Goal: Entertainment & Leisure: Consume media (video, audio)

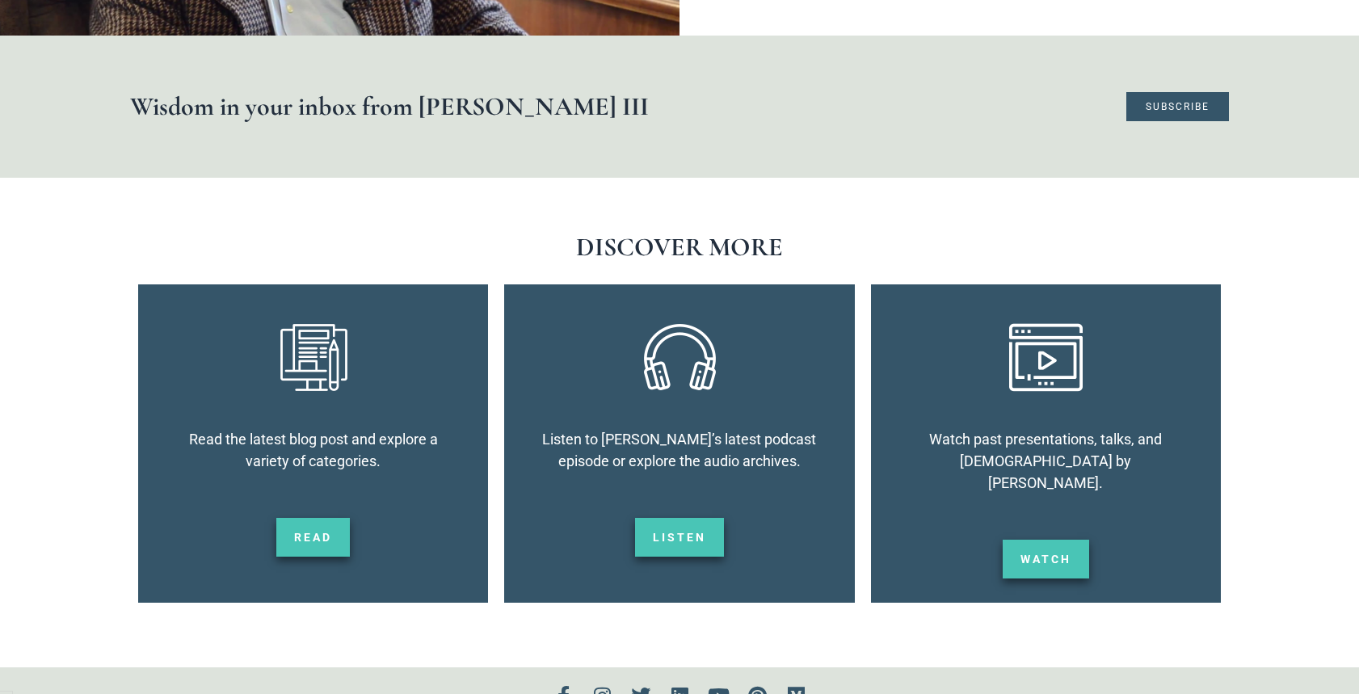
scroll to position [2862, 0]
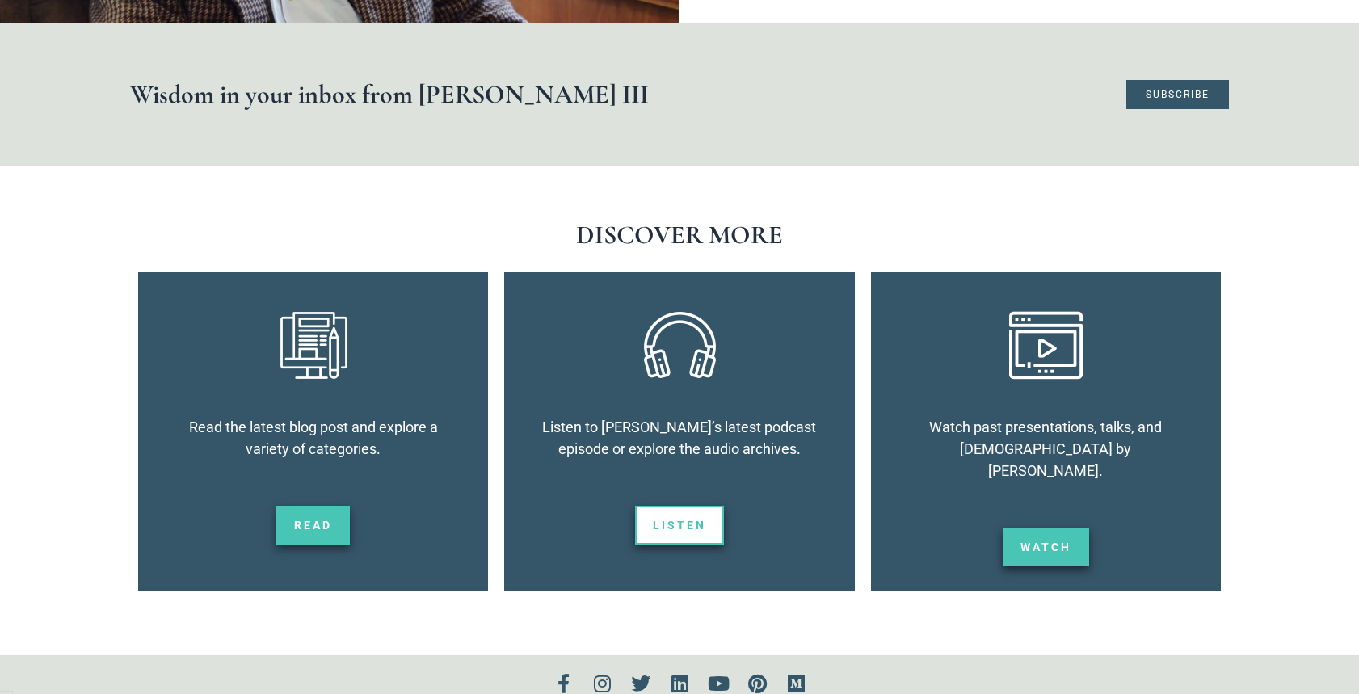
click at [691, 520] on span "Listen" at bounding box center [679, 525] width 53 height 11
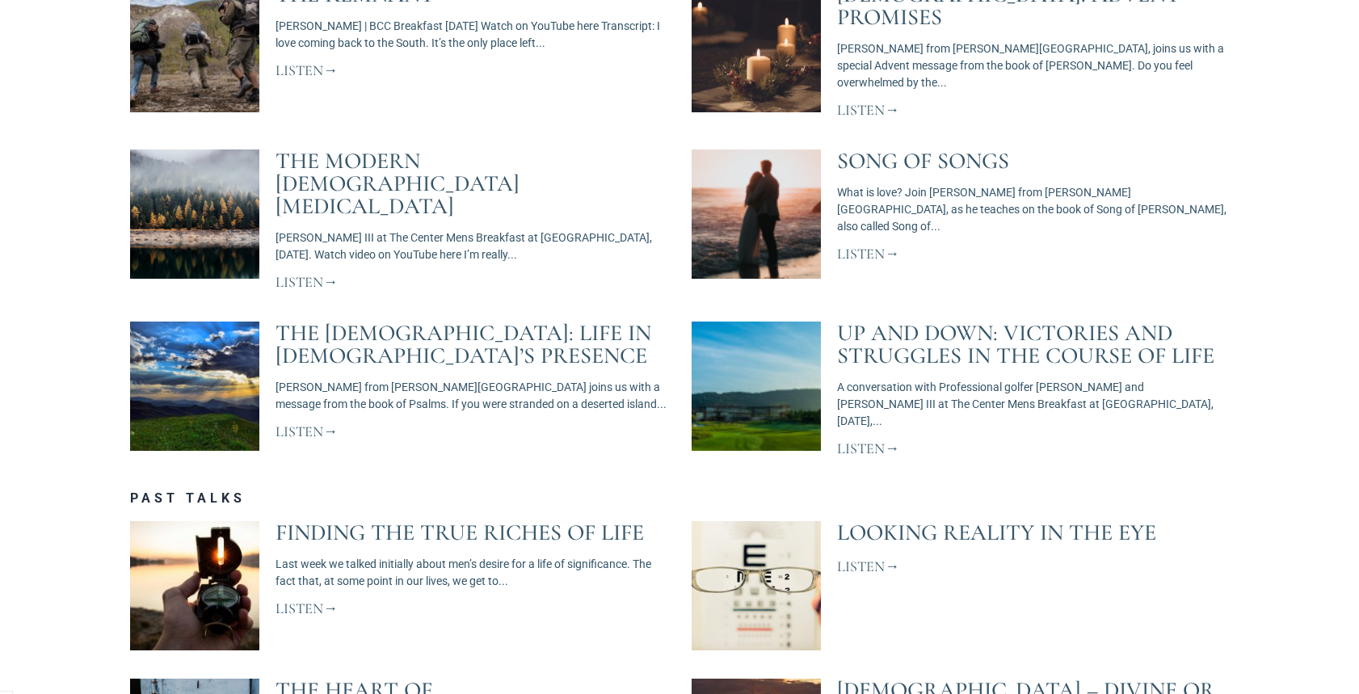
scroll to position [925, 0]
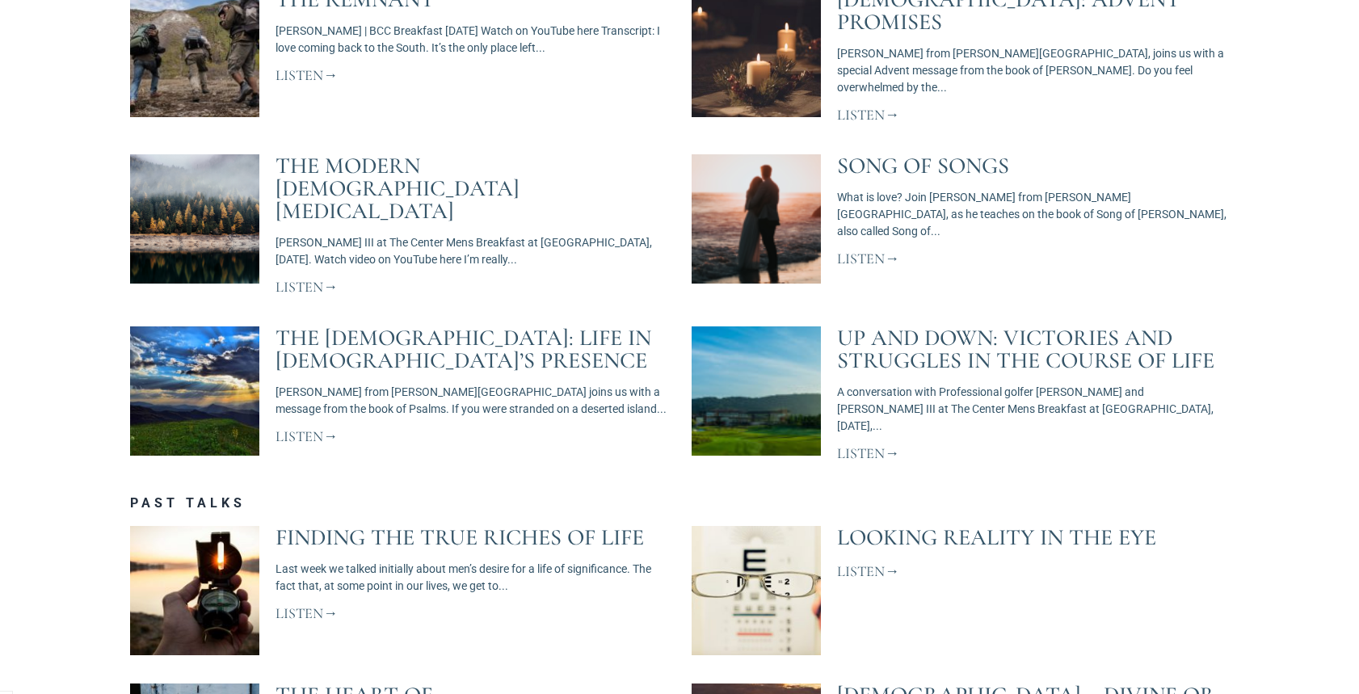
click at [313, 278] on link "Listen" at bounding box center [307, 287] width 62 height 18
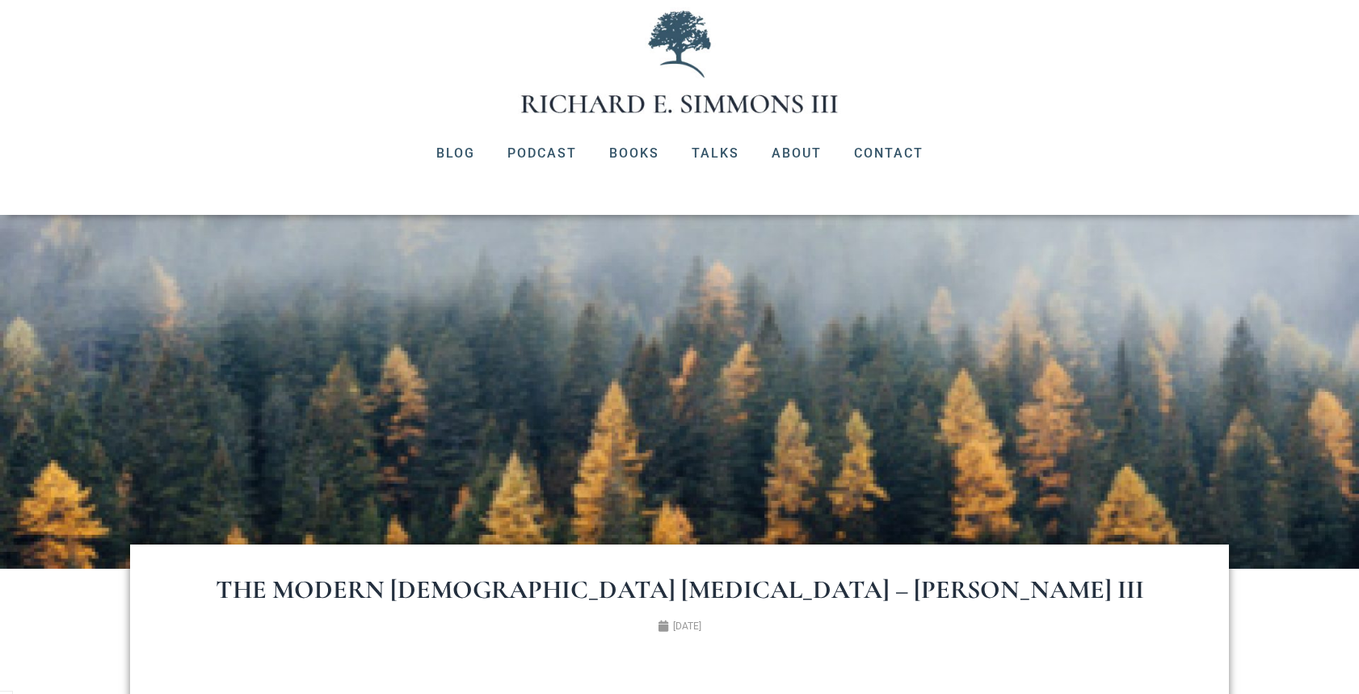
scroll to position [88, 0]
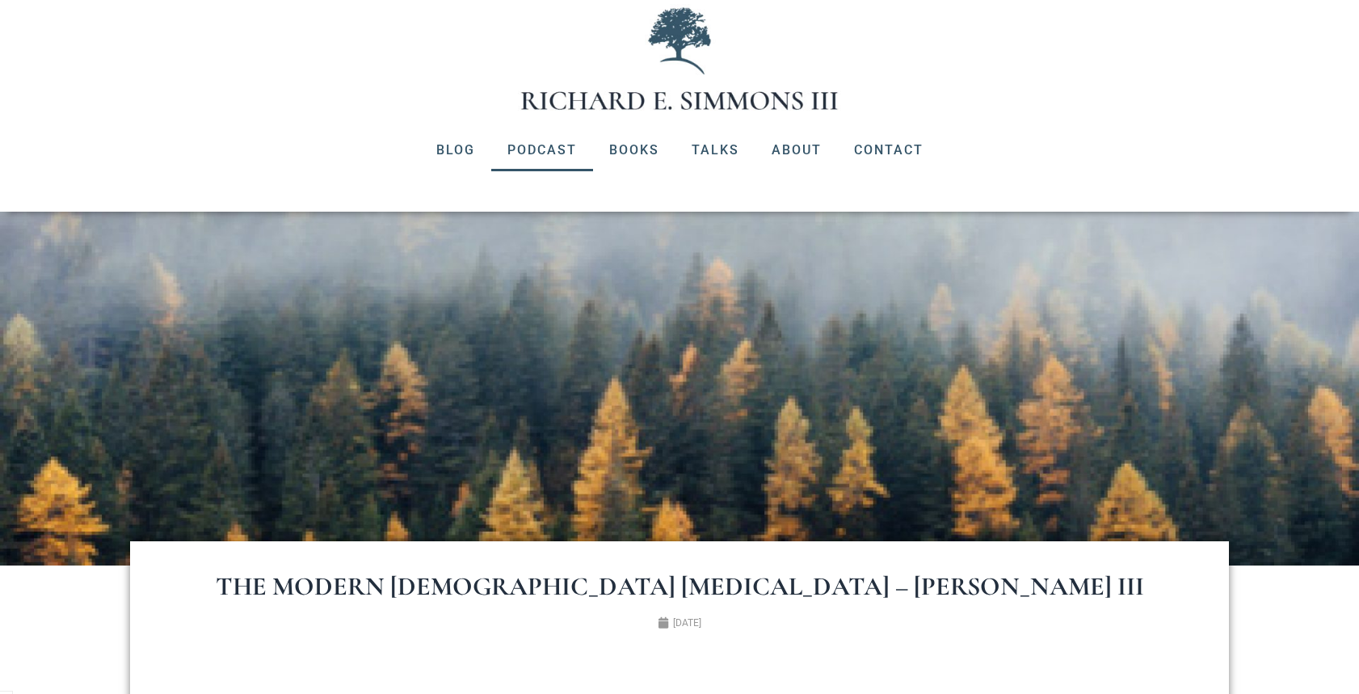
click at [539, 148] on link "Podcast" at bounding box center [542, 150] width 102 height 42
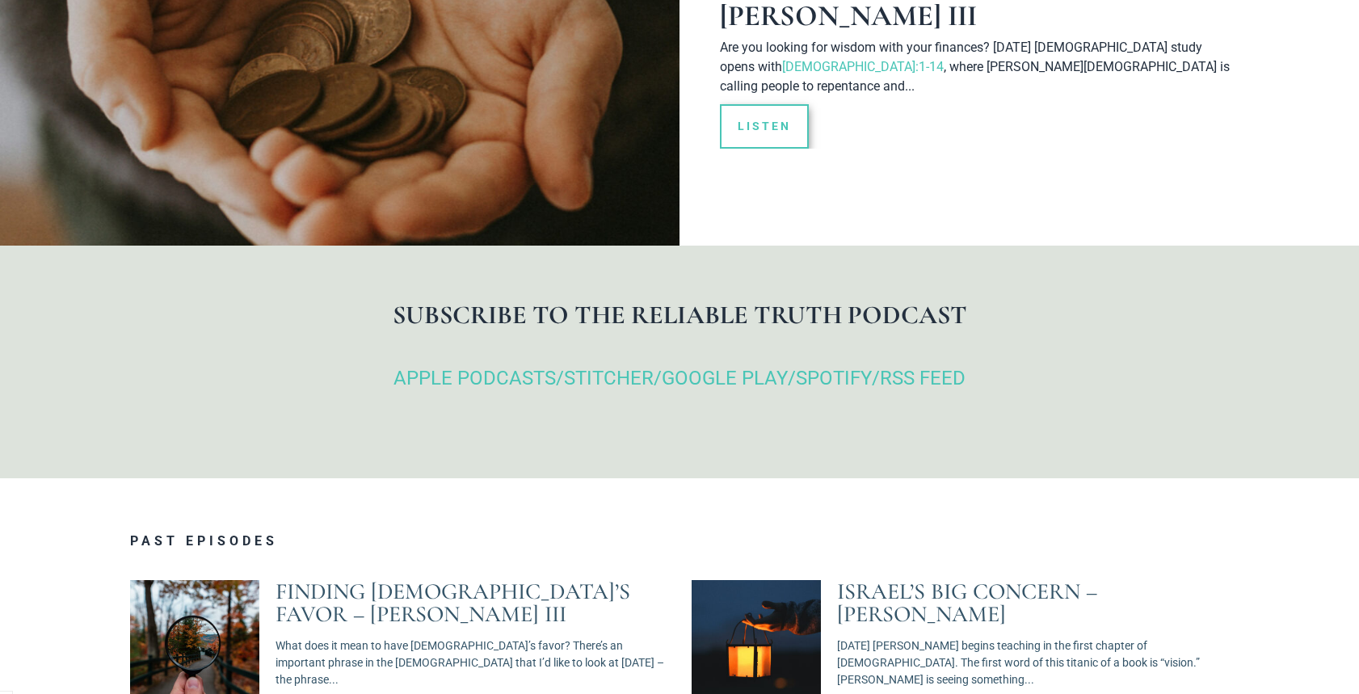
scroll to position [458, 0]
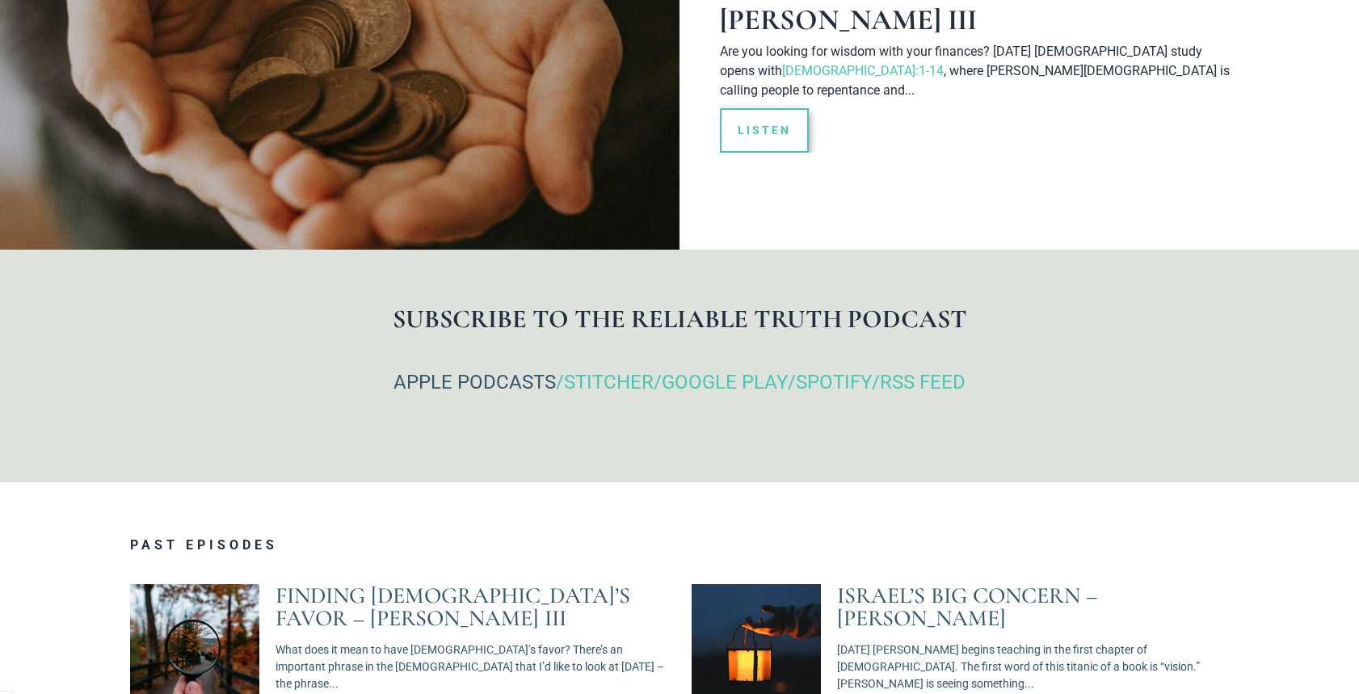
click at [474, 371] on link "APPLE PODCASTS" at bounding box center [475, 382] width 162 height 23
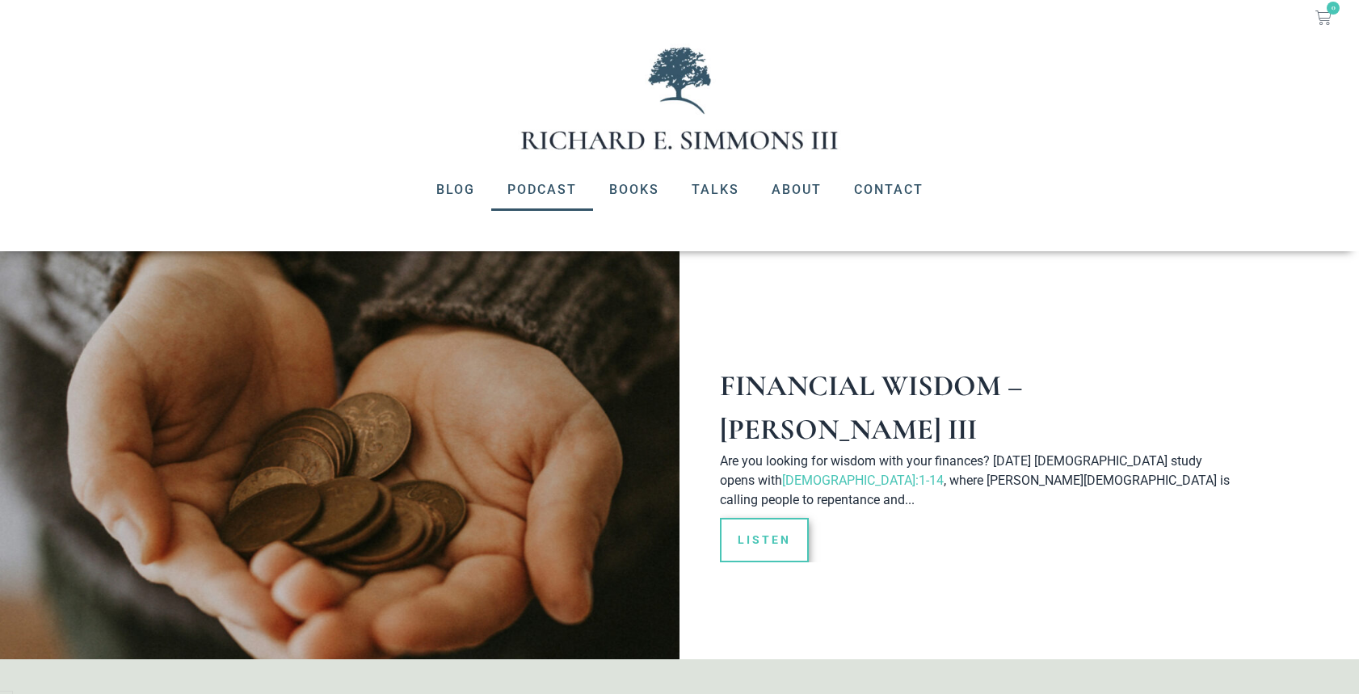
scroll to position [0, 0]
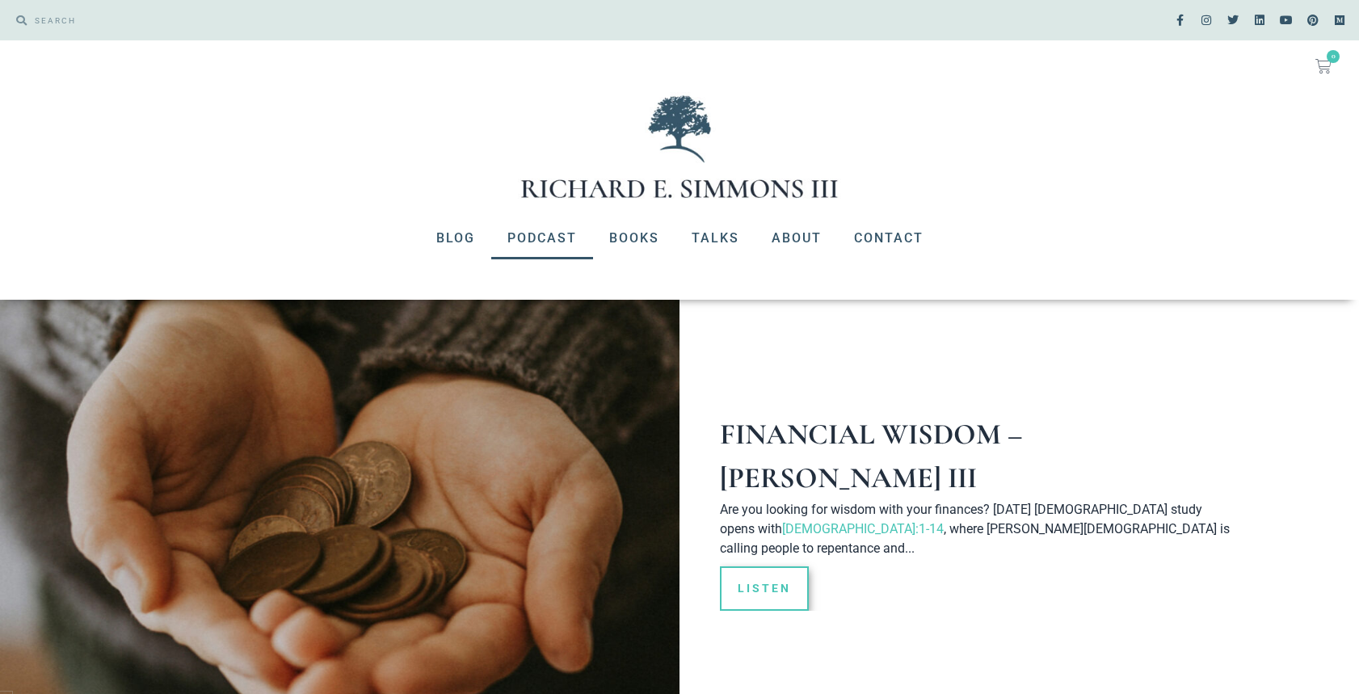
click at [527, 151] on img at bounding box center [679, 146] width 323 height 109
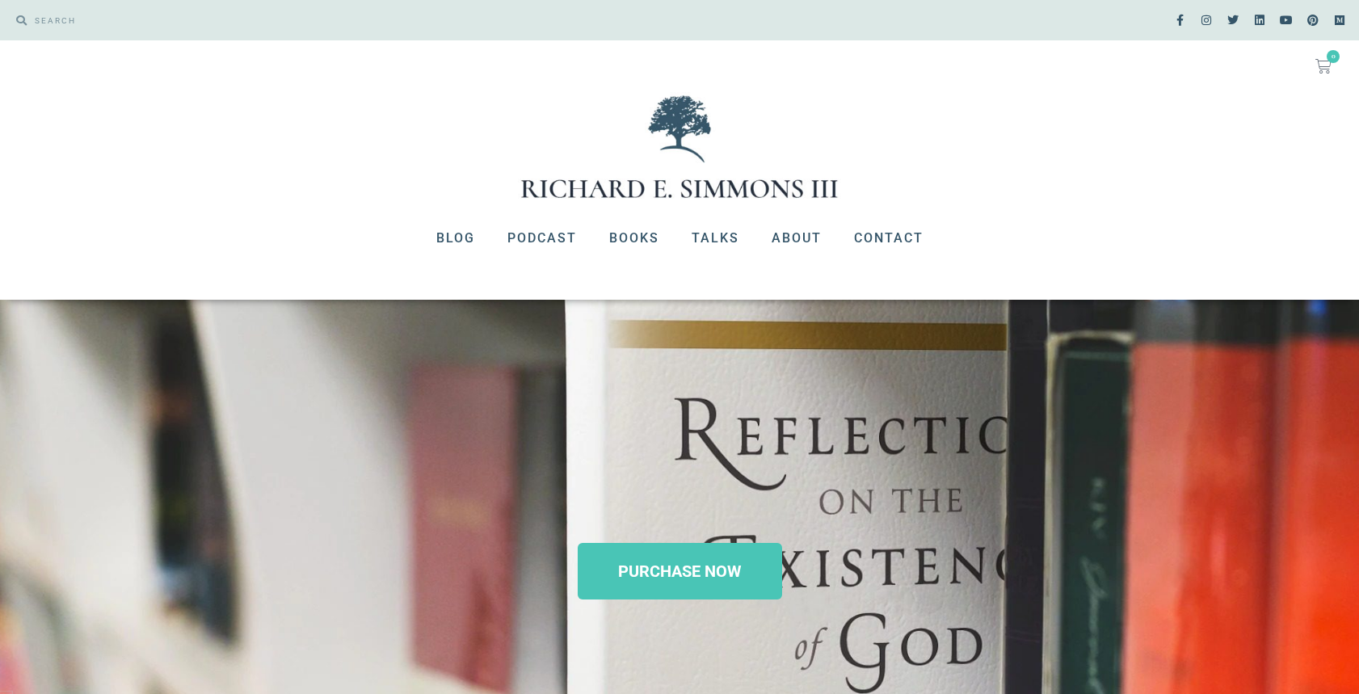
click at [549, 192] on img at bounding box center [679, 146] width 323 height 109
